Goal: Transaction & Acquisition: Purchase product/service

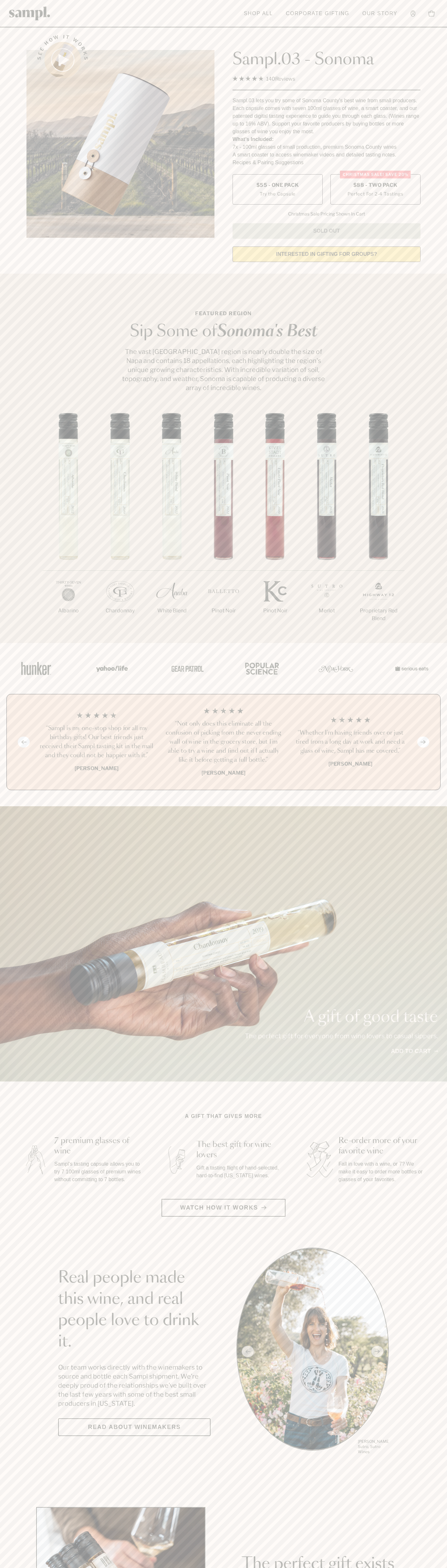
click at [375, 190] on label "Christmas SALE! Save 20% $88 - Two Pack Perfect For 2-4 Tastings" at bounding box center [375, 189] width 90 height 30
click at [96, 743] on h3 "“Sampl is my one-stop shop for all my birthday gifts! Our best friends just rec…" at bounding box center [96, 741] width 116 height 36
click at [389, 30] on div "Sampl.03 - Sonoma 4.9 Rated 4.9 out of 5 stars 140 Reviews Click to scroll to r…" at bounding box center [326, 132] width 188 height 213
click at [444, 1466] on main "See how it works Sampl.03 - Sonoma 4.9 Rated 4.9 out of 5 stars 140 Reviews Cli…" at bounding box center [224, 1438] width 447 height 2875
click at [219, 1567] on html "Skip to main content Toggle navigation menu Shop All Corporate Gifting Our Stor…" at bounding box center [224, 1513] width 447 height 3026
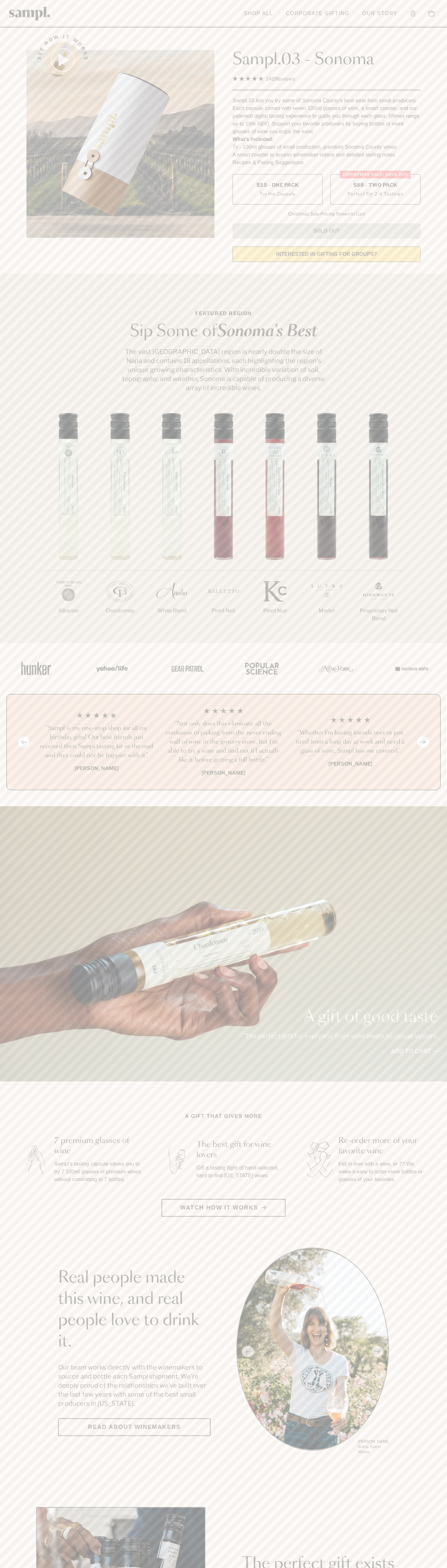
click at [24, 1485] on main "See how it works Sampl.03 - Sonoma 4.9 Rated 4.9 out of 5 stars 140 Reviews Cli…" at bounding box center [224, 1438] width 447 height 2875
click at [375, 186] on span "$88 - Two Pack" at bounding box center [375, 185] width 44 height 7
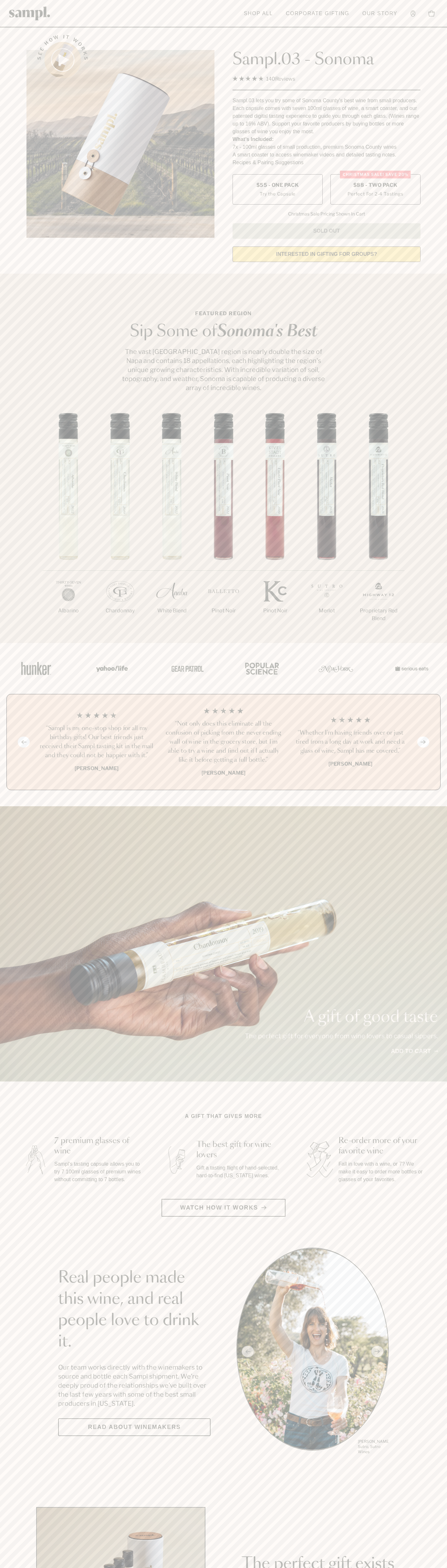
click at [96, 743] on h3 "“Sampl is my one-stop shop for all my birthday gifts! Our best friends just rec…" at bounding box center [96, 741] width 116 height 36
